Goal: Participate in discussion

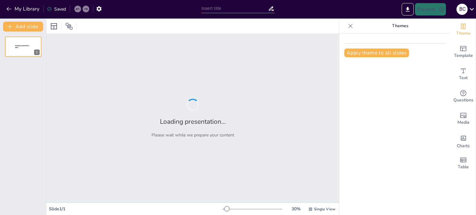
type input "Contribuciones Francesas y Críticas del Esquizoanálisis en la Comprensión Insti…"
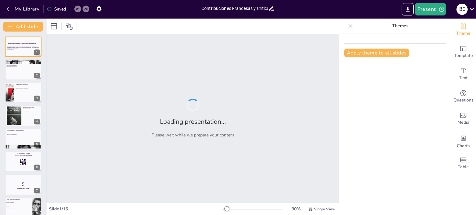
checkbox input "true"
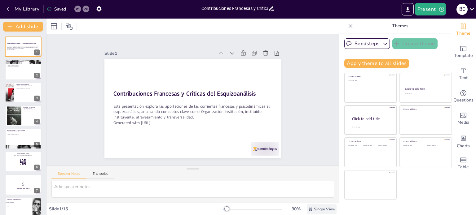
drag, startPoint x: 0, startPoint y: 0, endPoint x: 324, endPoint y: 205, distance: 383.3
click at [324, 205] on div "Single View" at bounding box center [321, 210] width 29 height 10
checkbox input "true"
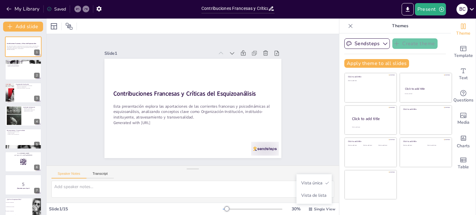
checkbox input "true"
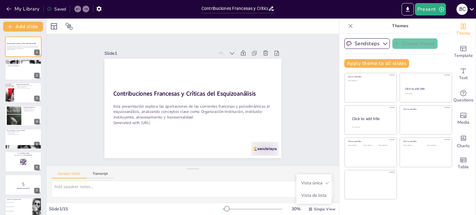
checkbox input "true"
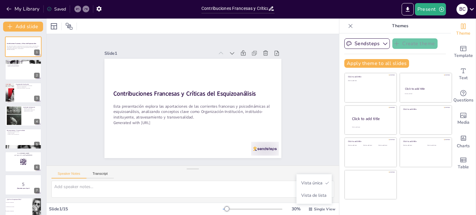
checkbox input "true"
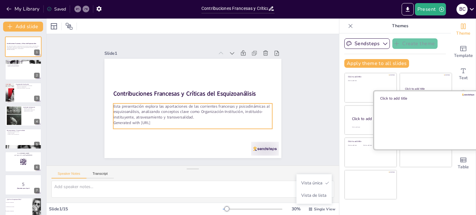
checkbox input "true"
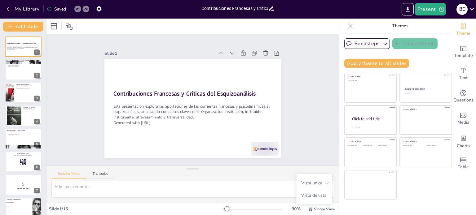
checkbox input "true"
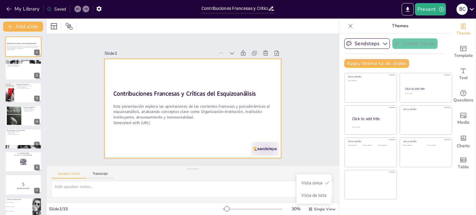
checkbox input "true"
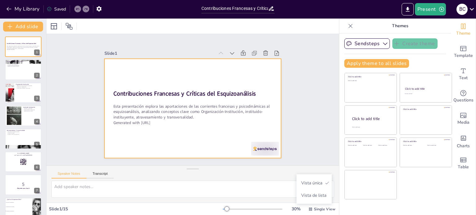
checkbox input "true"
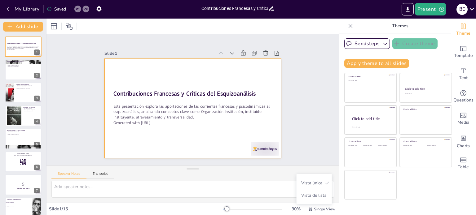
checkbox input "true"
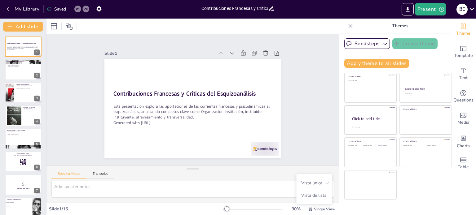
checkbox input "true"
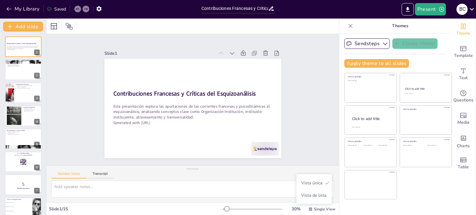
checkbox input "true"
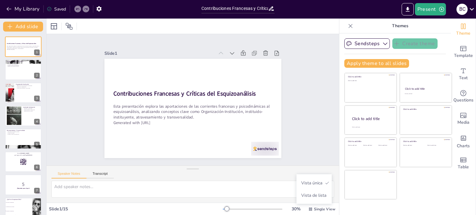
checkbox input "true"
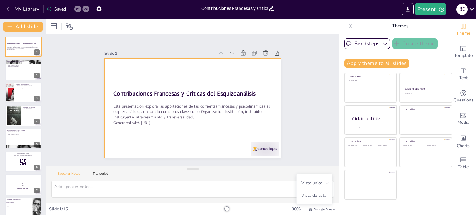
checkbox input "true"
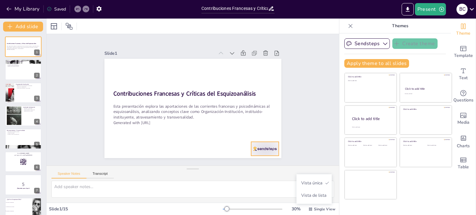
checkbox input "true"
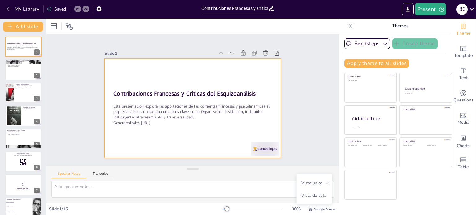
checkbox input "true"
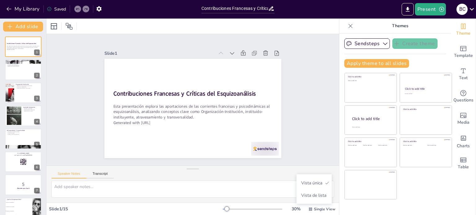
checkbox input "true"
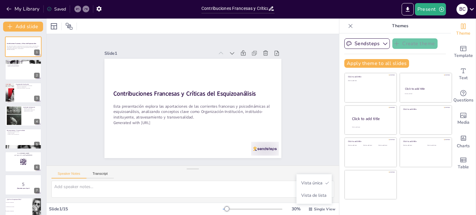
checkbox input "true"
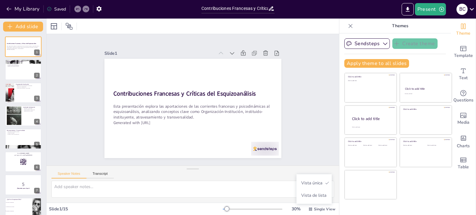
checkbox input "true"
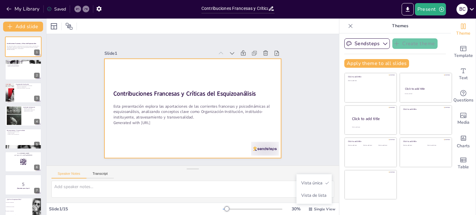
checkbox input "true"
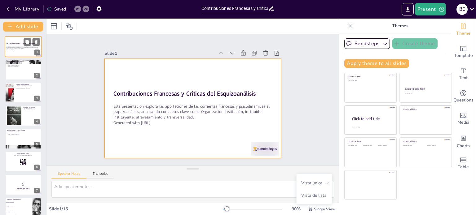
checkbox input "true"
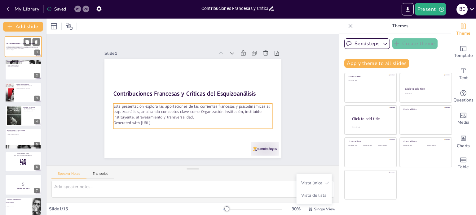
checkbox input "true"
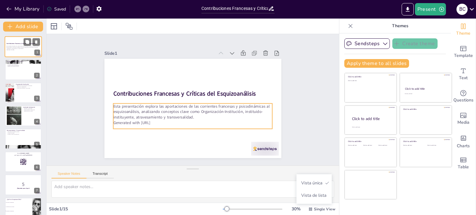
checkbox input "true"
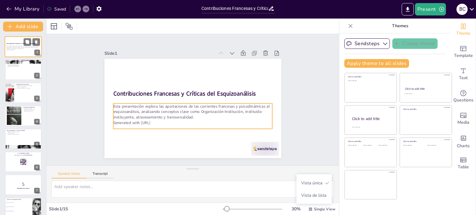
checkbox input "true"
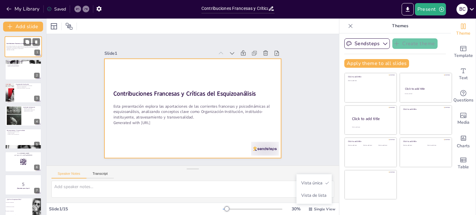
click at [20, 46] on div at bounding box center [23, 46] width 37 height 21
checkbox input "true"
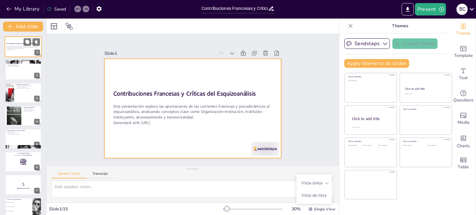
checkbox input "true"
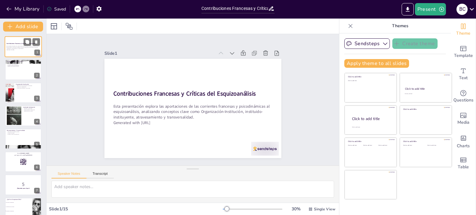
checkbox input "true"
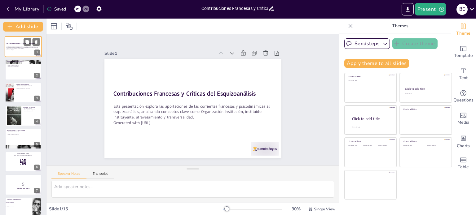
checkbox input "true"
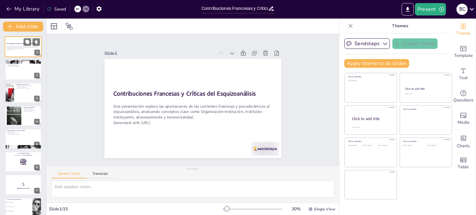
checkbox input "true"
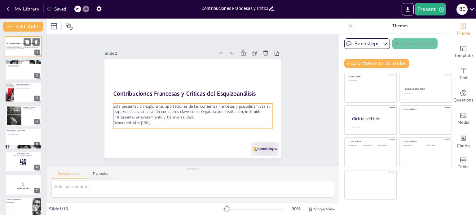
checkbox input "true"
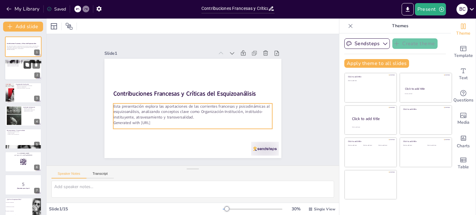
checkbox input "true"
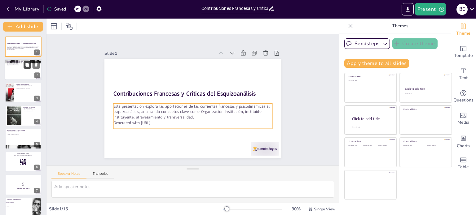
checkbox input "true"
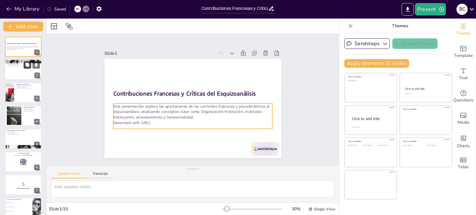
checkbox input "true"
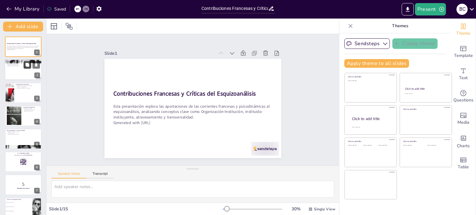
click at [26, 68] on button at bounding box center [27, 64] width 7 height 7
type textarea "Lo ipsumdolorsitam co adipis el se doeiusmodte in ut laboreetdolo, ma ali enima…"
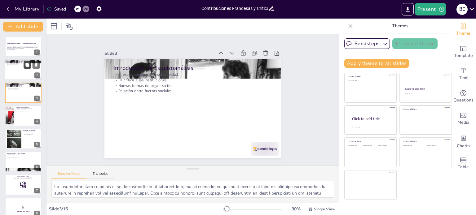
checkbox input "true"
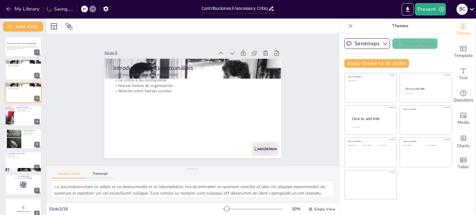
checkbox input "true"
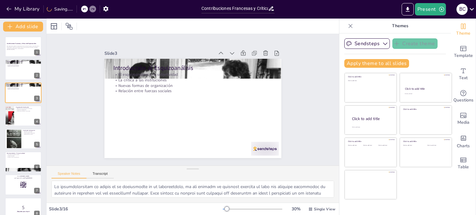
checkbox input "true"
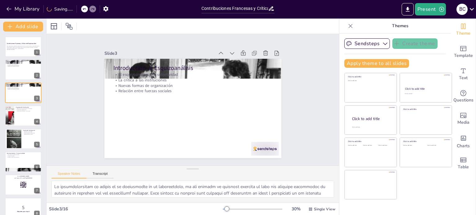
checkbox input "true"
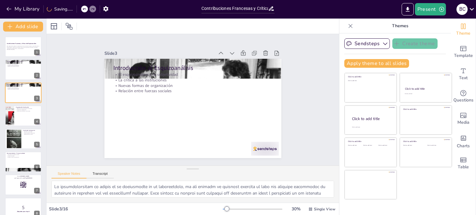
checkbox input "true"
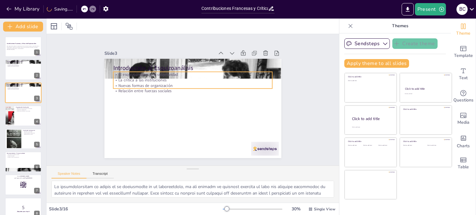
checkbox input "true"
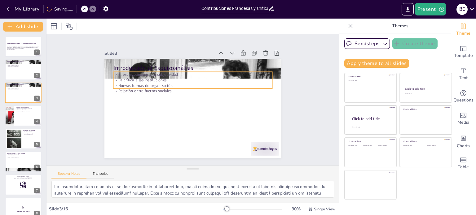
checkbox input "true"
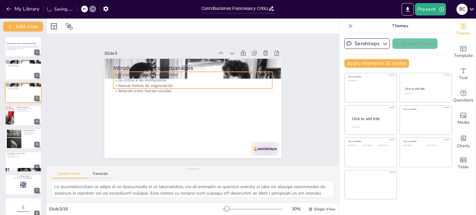
checkbox input "true"
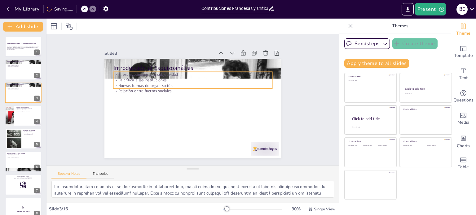
checkbox input "true"
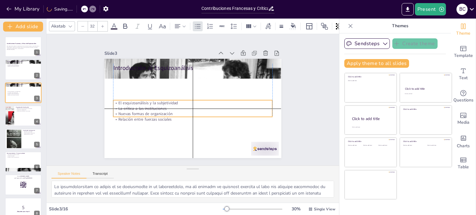
drag, startPoint x: 178, startPoint y: 84, endPoint x: 178, endPoint y: 111, distance: 27.3
click at [178, 111] on p "Nuevas formas de organización" at bounding box center [181, 92] width 98 height 132
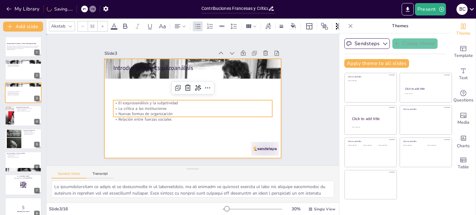
click at [164, 133] on div at bounding box center [188, 107] width 203 height 175
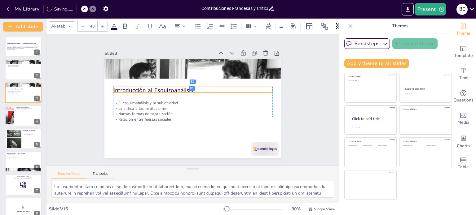
drag, startPoint x: 160, startPoint y: 64, endPoint x: 158, endPoint y: 88, distance: 23.6
click at [158, 89] on p "Introducción al Esquizoanálisis" at bounding box center [195, 109] width 158 height 41
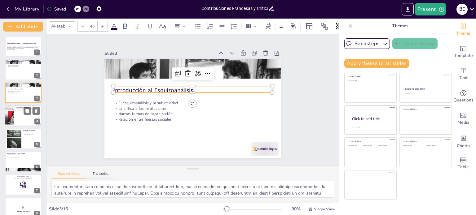
click at [18, 117] on div at bounding box center [23, 115] width 37 height 21
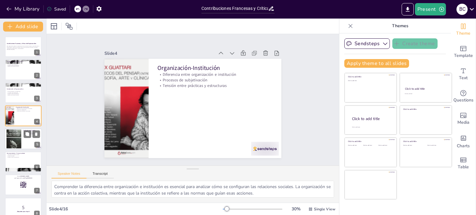
click at [20, 136] on div at bounding box center [14, 139] width 15 height 21
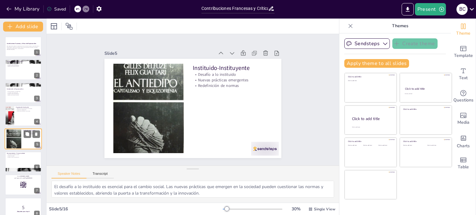
scroll to position [16, 0]
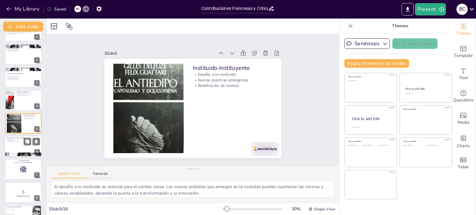
click at [15, 148] on div at bounding box center [23, 146] width 37 height 21
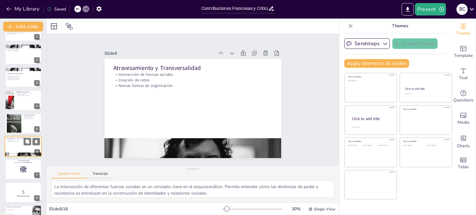
scroll to position [38, 0]
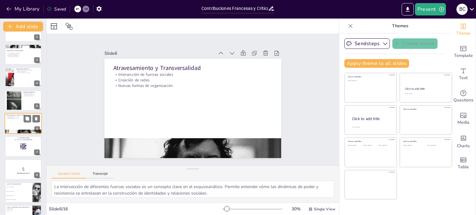
click at [15, 148] on div at bounding box center [23, 146] width 37 height 20
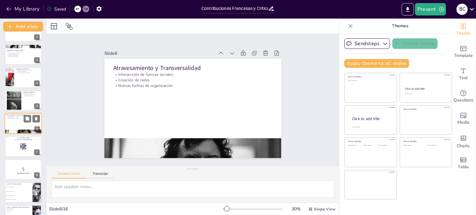
scroll to position [62, 0]
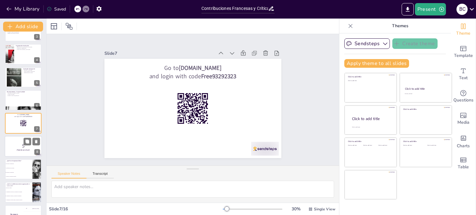
click at [15, 152] on div at bounding box center [23, 146] width 37 height 21
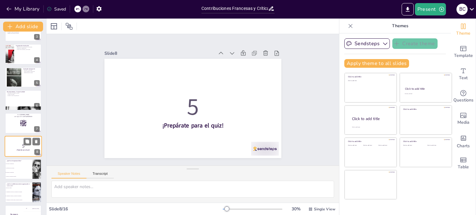
scroll to position [85, 0]
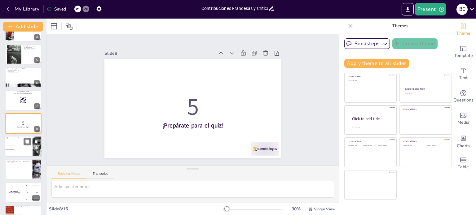
click at [18, 148] on li "Un análisis de la subjetividad" at bounding box center [19, 150] width 28 height 4
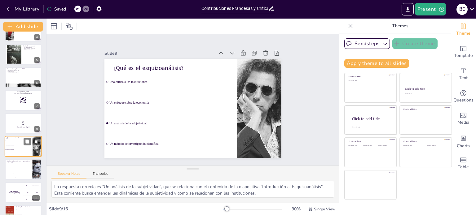
scroll to position [108, 0]
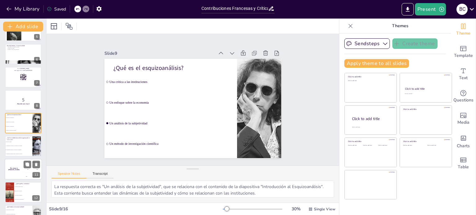
click at [19, 167] on div "The winner is [PERSON_NAME]" at bounding box center [14, 169] width 19 height 21
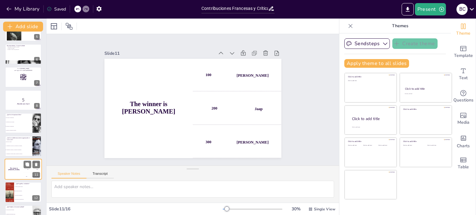
scroll to position [154, 0]
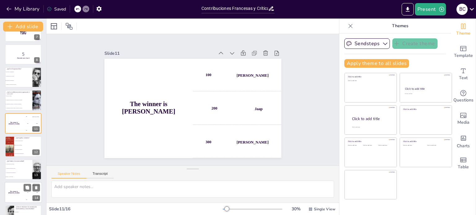
click at [19, 193] on div "The winner is [PERSON_NAME]" at bounding box center [14, 192] width 19 height 21
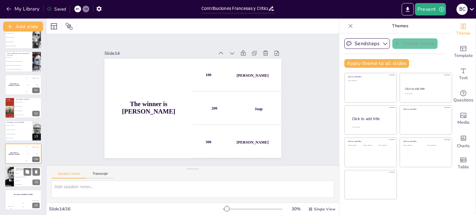
click at [16, 175] on li "Son opuestos" at bounding box center [28, 174] width 28 height 4
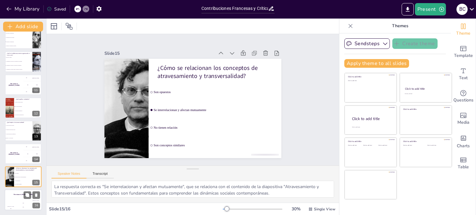
click at [16, 203] on div "Hasan 100" at bounding box center [11, 205] width 12 height 11
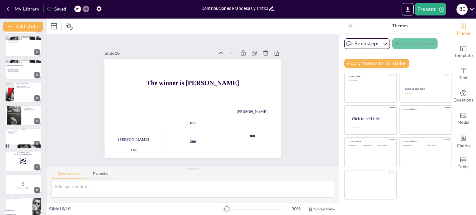
scroll to position [0, 0]
